Goal: Task Accomplishment & Management: Complete application form

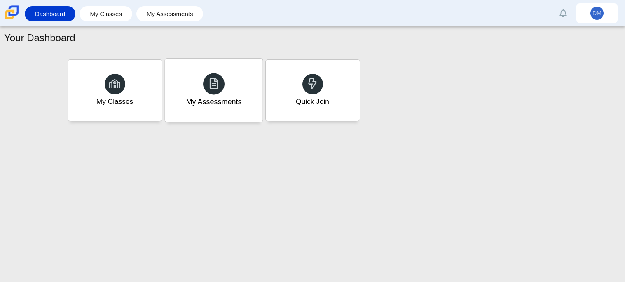
click at [212, 87] on use at bounding box center [213, 83] width 9 height 12
click at [302, 63] on div "Quick Join" at bounding box center [313, 90] width 98 height 63
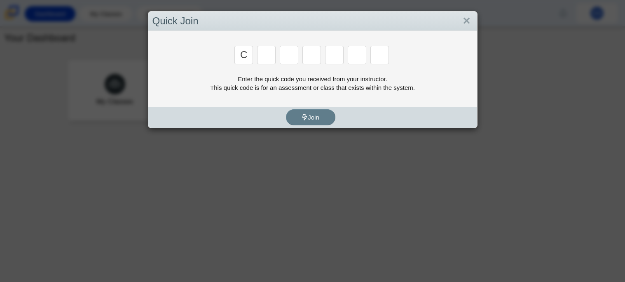
type input "c"
type input "D"
type input "C"
type input "6"
type input "S"
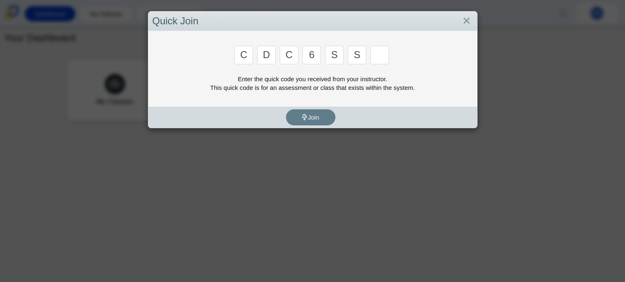
type input "S"
type input "C"
type input "X"
type input "d"
type input "6"
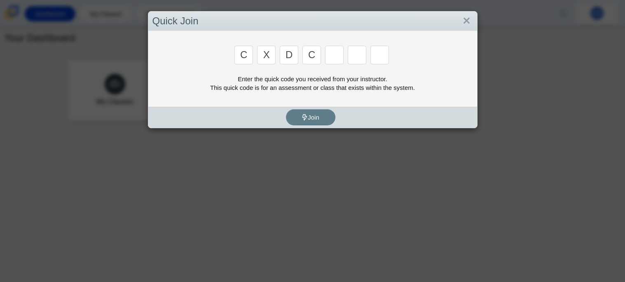
type input "c"
type input "6"
type input "s"
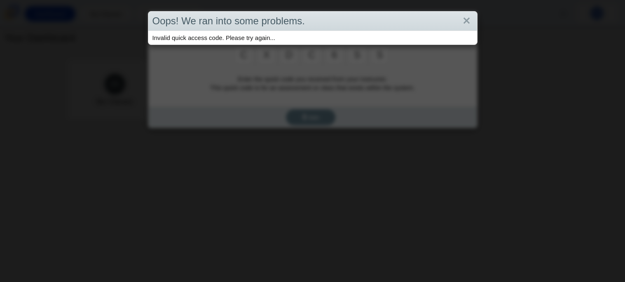
type input "s"
click at [306, 75] on div "Oops! We ran into some problems. Invalid quick access code. Please try again..." at bounding box center [312, 141] width 625 height 282
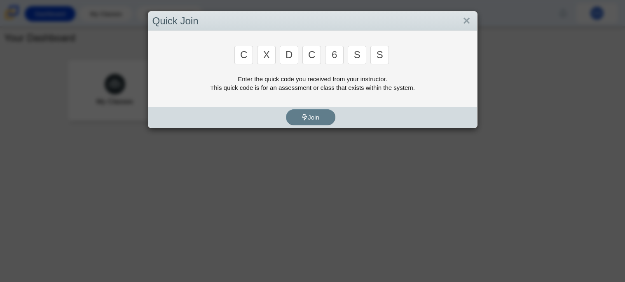
click at [386, 57] on input "s" at bounding box center [380, 55] width 19 height 19
type input "c"
type input "x"
type input "d"
type input "c"
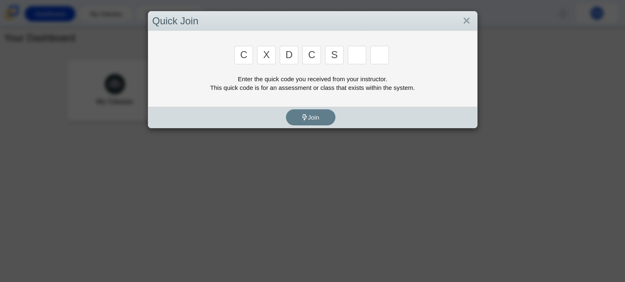
type input "s"
type input "6"
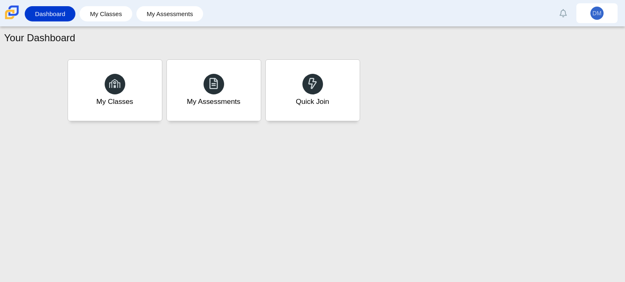
type input "s"
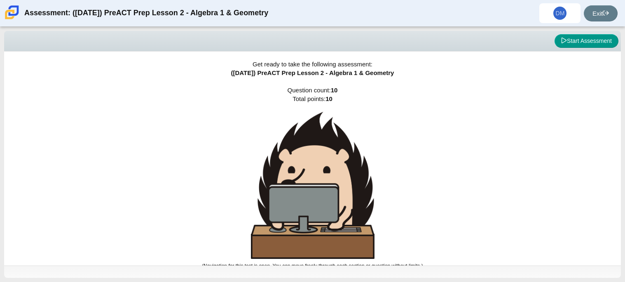
drag, startPoint x: 624, startPoint y: 109, endPoint x: 624, endPoint y: 131, distance: 22.3
click at [624, 131] on div "Viewing Question 0 of 10 in Pacing Mode Start Assessment Get ready to take the …" at bounding box center [312, 154] width 625 height 255
drag, startPoint x: 624, startPoint y: 58, endPoint x: 624, endPoint y: 112, distance: 54.0
click at [624, 112] on div "Viewing Question 0 of 10 in Pacing Mode Start Assessment Get ready to take the …" at bounding box center [312, 154] width 625 height 255
click at [612, 117] on div "Get ready to take the following assessment: ([DATE]) PreACT Prep Lesson 2 - Alg…" at bounding box center [312, 159] width 617 height 214
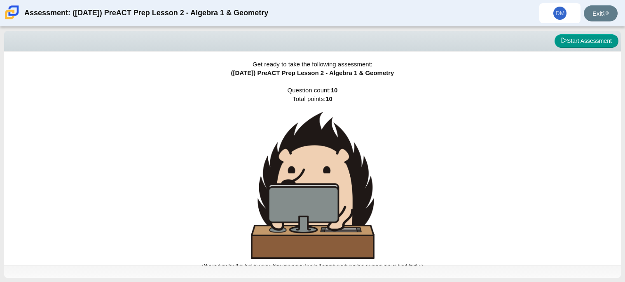
scroll to position [5, 0]
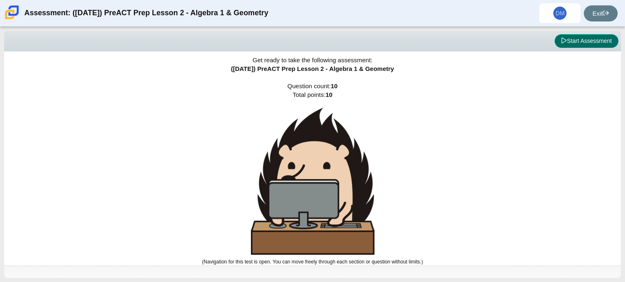
click at [572, 40] on button "Start Assessment" at bounding box center [587, 41] width 64 height 14
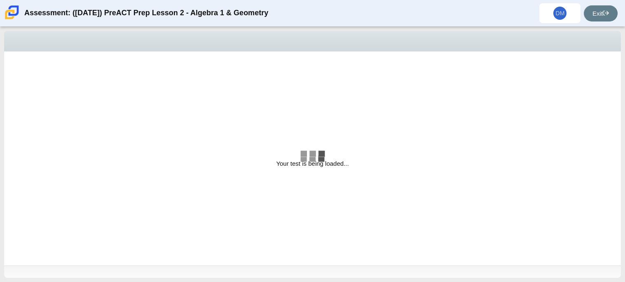
select select "bbf5d072-3e0b-44c4-9a12-6e7c9033f65b"
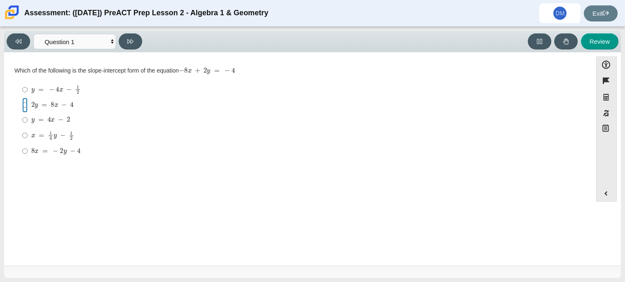
click at [23, 105] on input "2 y = 8 x − 4 2 y = 8 x − 4" at bounding box center [24, 105] width 5 height 15
radio input "true"
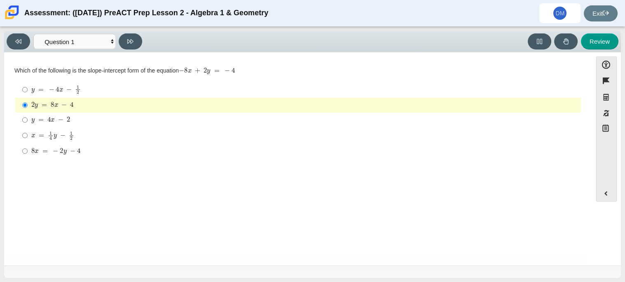
click at [40, 151] on mjx-math "Assessment items" at bounding box center [55, 151] width 49 height 7
click at [28, 151] on input "8 x = − 2 y − 4 8 x = − 2 y − 4" at bounding box center [24, 150] width 5 height 15
radio input "true"
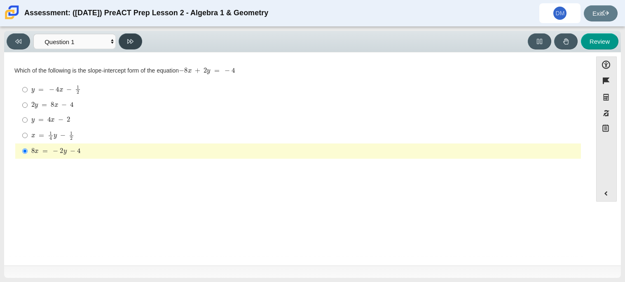
click at [130, 40] on icon at bounding box center [130, 41] width 6 height 5
select select "ed62e223-81bd-4cbf-ab48-ab975844bd1f"
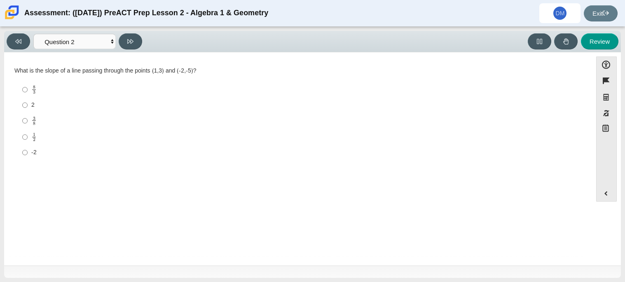
click at [21, 120] on label "3 8 3 eighths" at bounding box center [298, 121] width 565 height 16
click at [22, 120] on input "3 8 3 eighths" at bounding box center [24, 121] width 5 height 16
radio input "true"
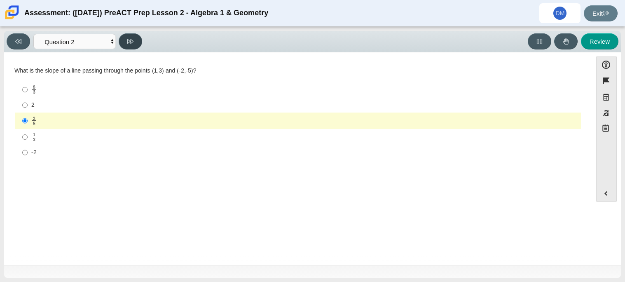
click at [132, 36] on button at bounding box center [130, 41] width 23 height 16
select select "97f4f5fa-a52e-4fed-af51-565bfcdf47cb"
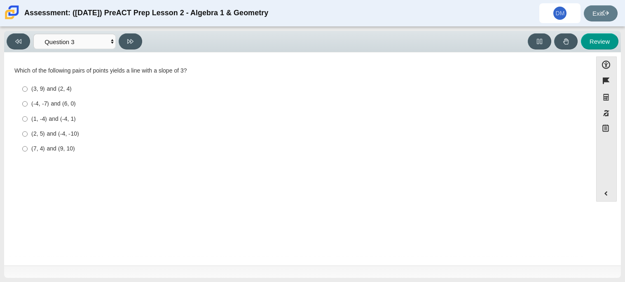
click at [73, 137] on div "(2, 5) and (-4, -10)" at bounding box center [304, 134] width 547 height 8
click at [28, 137] on input "(2, 5) and (-4, -10) (2, 5) and (-4, -10)" at bounding box center [24, 134] width 5 height 15
radio input "true"
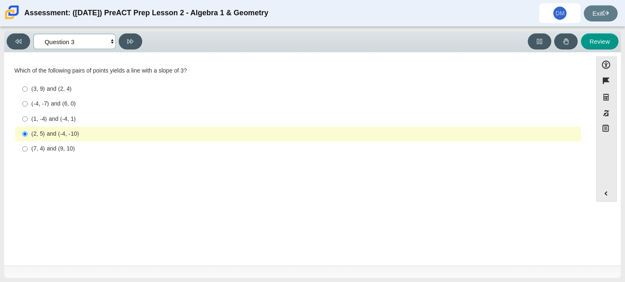
click at [105, 38] on select "Questions Question 1 Question 2 Question 3 Question 4 Question 5 Question 6 Que…" at bounding box center [74, 41] width 82 height 15
click at [86, 103] on div "(-4, -7) and (6, 0)" at bounding box center [304, 104] width 547 height 8
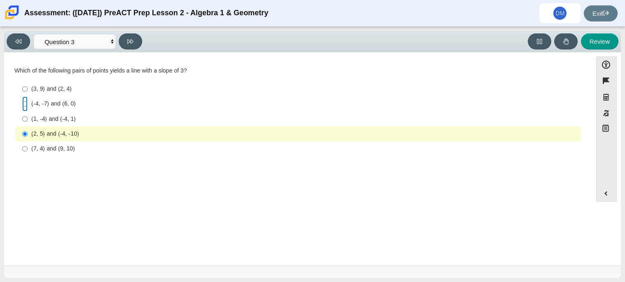
click at [28, 103] on input "(-4, -7) and (6, 0) (-4, -7) and (6, 0)" at bounding box center [24, 103] width 5 height 15
radio input "true"
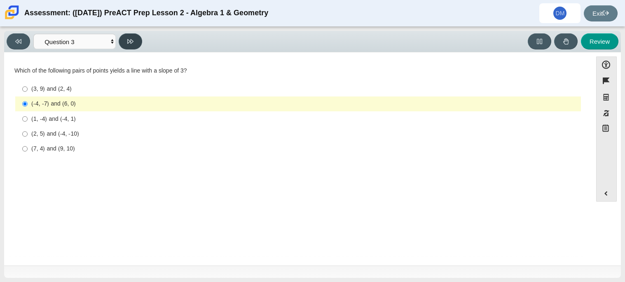
click at [131, 43] on icon at bounding box center [130, 41] width 6 height 6
select select "89427bb7-e313-4f00-988f-8b8255897029"
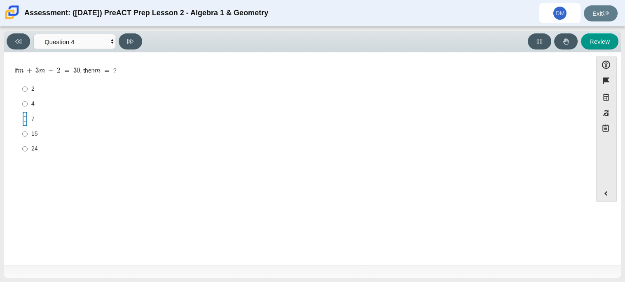
click at [23, 117] on input "7 7" at bounding box center [24, 118] width 5 height 15
radio input "true"
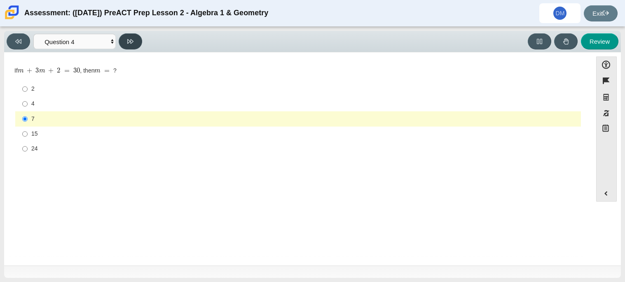
click at [132, 45] on button at bounding box center [130, 41] width 23 height 16
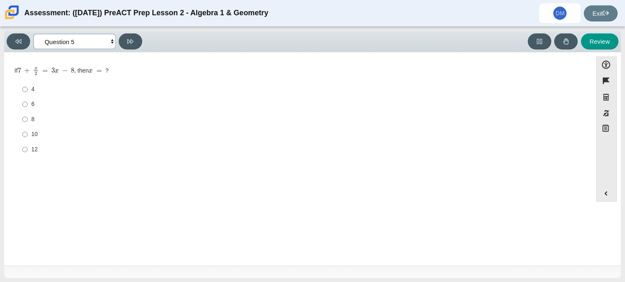
click at [111, 42] on select "Questions Question 1 Question 2 Question 3 Question 4 Question 5 Question 6 Que…" at bounding box center [74, 41] width 82 height 15
click at [33, 34] on select "Questions Question 1 Question 2 Question 3 Question 4 Question 5 Question 6 Que…" at bounding box center [74, 41] width 82 height 15
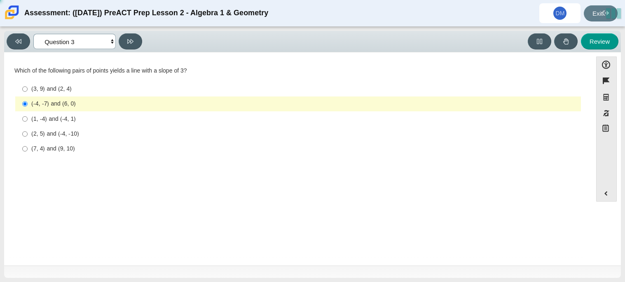
click at [82, 40] on select "Questions Question 1 Question 2 Question 3 Question 4 Question 5 Question 6 Que…" at bounding box center [74, 41] width 82 height 15
click at [33, 34] on select "Questions Question 1 Question 2 Question 3 Question 4 Question 5 Question 6 Que…" at bounding box center [74, 41] width 82 height 15
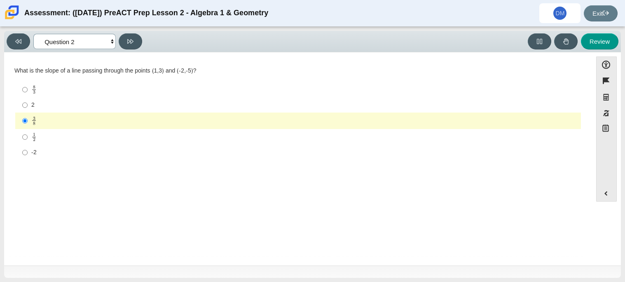
click at [72, 34] on select "Questions Question 1 Question 2 Question 3 Question 4 Question 5 Question 6 Que…" at bounding box center [74, 41] width 82 height 15
click at [33, 34] on select "Questions Question 1 Question 2 Question 3 Question 4 Question 5 Question 6 Que…" at bounding box center [74, 41] width 82 height 15
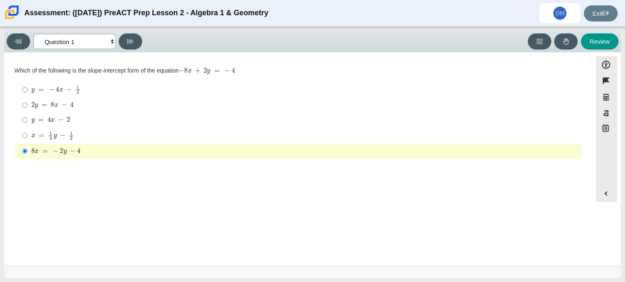
click at [81, 43] on select "Questions Question 1 Question 2 Question 3 Question 4 Question 5 Question 6 Que…" at bounding box center [74, 41] width 82 height 15
select select "489dcffd-4e6a-49cf-a9d6-ad1d4a911a4e"
click at [33, 34] on select "Questions Question 1 Question 2 Question 3 Question 4 Question 5 Question 6 Que…" at bounding box center [74, 41] width 82 height 15
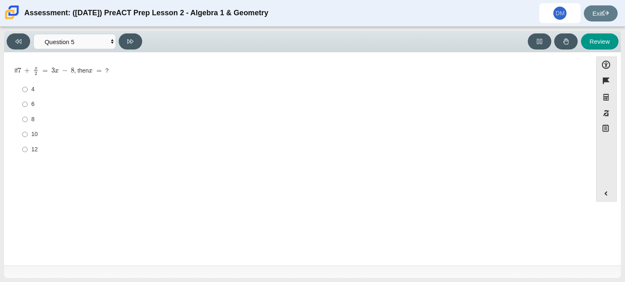
click at [28, 122] on label "8 8" at bounding box center [298, 119] width 565 height 15
click at [28, 122] on input "8 8" at bounding box center [24, 119] width 5 height 15
radio input "true"
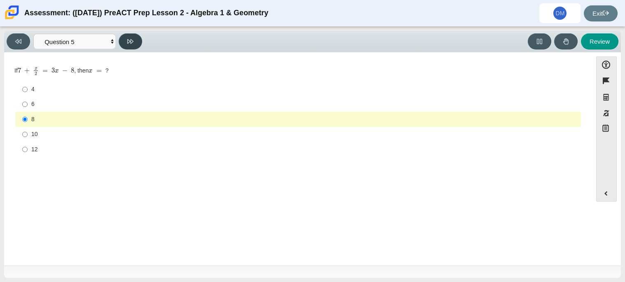
click at [128, 38] on icon at bounding box center [130, 41] width 6 height 6
select select "210571de-36a6-4d8e-a361-ceff8ef801dc"
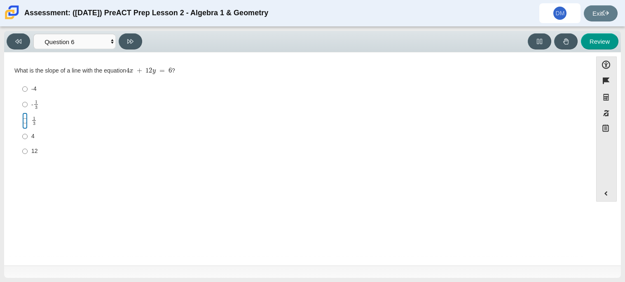
click at [27, 117] on input "1 3 1 third" at bounding box center [24, 121] width 5 height 16
radio input "true"
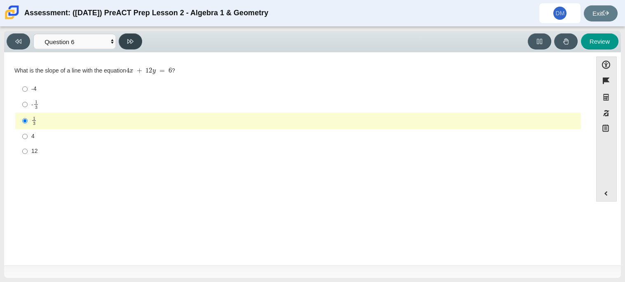
click at [130, 35] on button at bounding box center [130, 41] width 23 height 16
select select "ec95ace6-bebc-42b8-9428-40567494d4da"
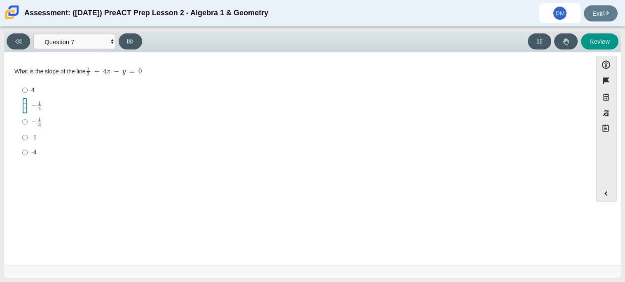
click at [24, 106] on input "− 1 4 negative 1 fourth" at bounding box center [24, 106] width 5 height 16
radio input "true"
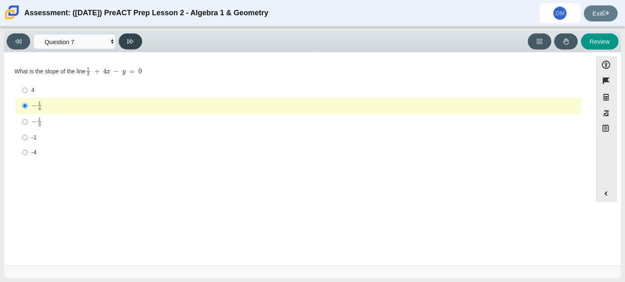
click at [133, 46] on button at bounding box center [130, 41] width 23 height 16
select select "ce81fe10-bf29-4b5e-8bd7-4f47f2fed4d8"
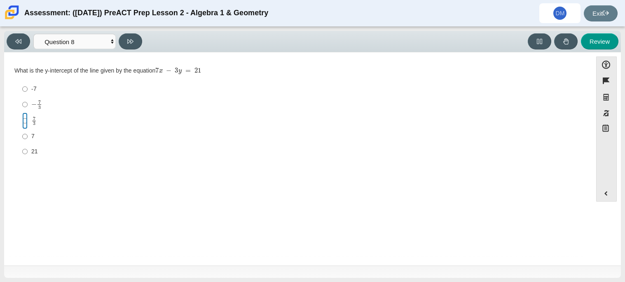
click at [26, 122] on input "7 3 7 thirds" at bounding box center [24, 121] width 5 height 16
radio input "true"
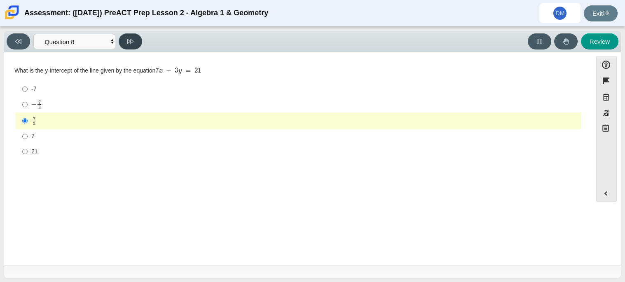
click at [131, 45] on button at bounding box center [130, 41] width 23 height 16
select select "14773eaf-2ca1-47ae-afe7-a624a56f34b3"
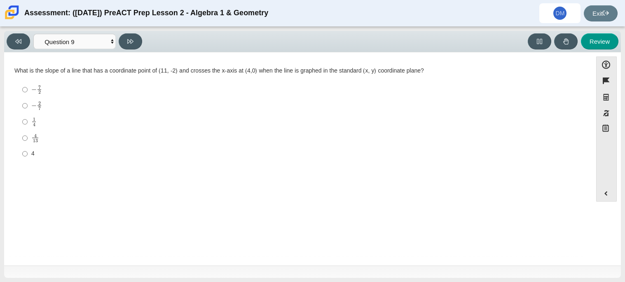
click at [29, 93] on label "− 7 2 negative 7 halves" at bounding box center [298, 90] width 565 height 16
click at [28, 93] on input "− 7 2 negative 7 halves" at bounding box center [24, 90] width 5 height 16
radio input "true"
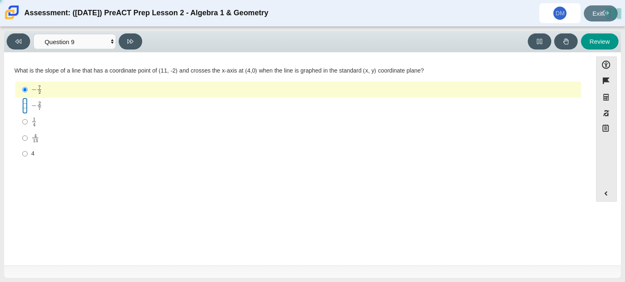
click at [26, 110] on input "− 2 7 negative 2 sevenths" at bounding box center [24, 106] width 5 height 16
radio input "true"
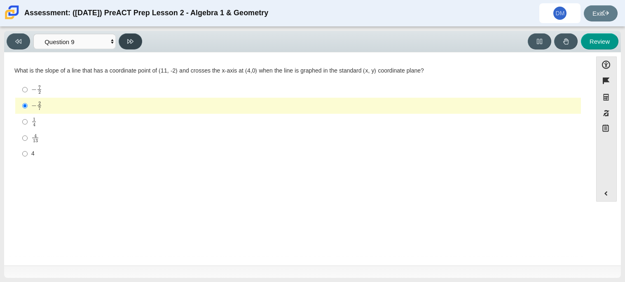
click at [126, 45] on button at bounding box center [130, 41] width 23 height 16
select select "96b71634-eacb-4f7e-8aef-411727d9bcba"
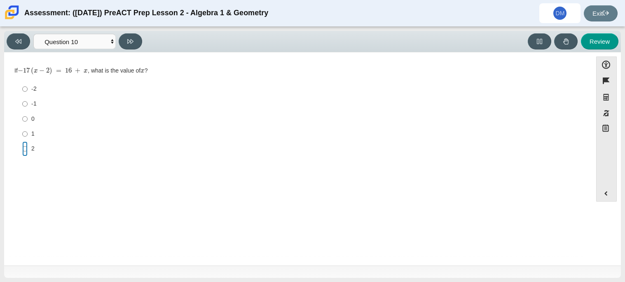
click at [25, 152] on input "2 2" at bounding box center [24, 148] width 5 height 15
radio input "true"
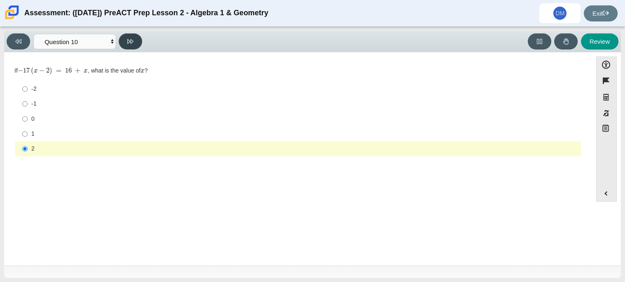
click at [133, 36] on button at bounding box center [130, 41] width 23 height 16
select select "review"
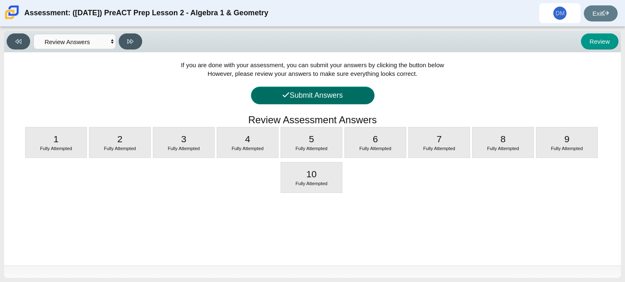
click at [305, 96] on button "Submit Answers" at bounding box center [313, 96] width 124 height 18
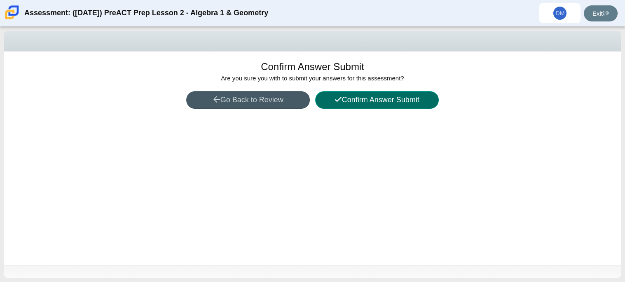
click at [352, 103] on button "Confirm Answer Submit" at bounding box center [377, 100] width 124 height 18
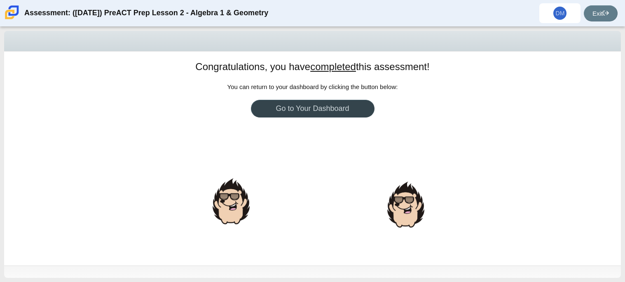
click at [352, 103] on link "Go to Your Dashboard" at bounding box center [313, 109] width 124 height 18
